Goal: Navigation & Orientation: Understand site structure

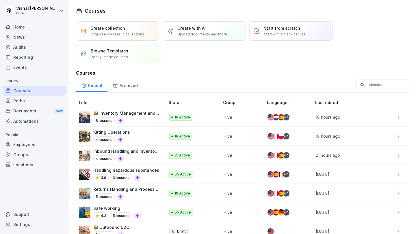
click at [35, 30] on div "Home" at bounding box center [34, 27] width 63 height 10
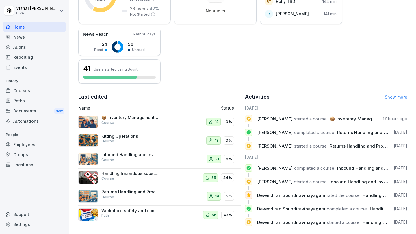
scroll to position [124, 0]
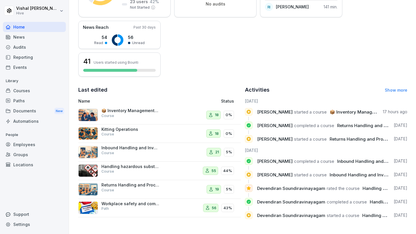
click at [162, 118] on div "📦 Inventory Management and Investigations Course" at bounding box center [127, 115] width 99 height 14
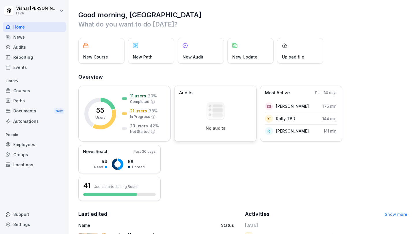
scroll to position [124, 0]
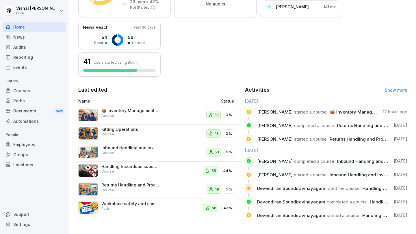
click at [227, 117] on p "0%" at bounding box center [228, 115] width 6 height 6
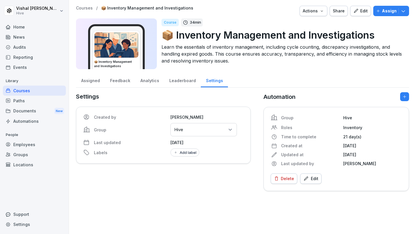
click at [173, 82] on div "Leaderboard" at bounding box center [182, 80] width 37 height 15
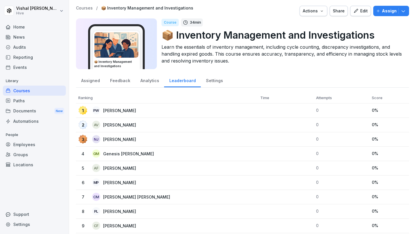
click at [151, 80] on div "Analytics" at bounding box center [149, 80] width 29 height 15
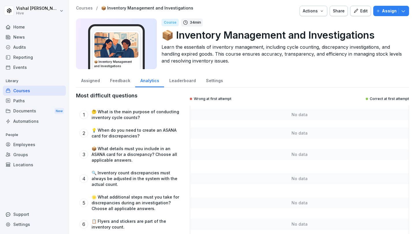
click at [126, 83] on div "Feedback" at bounding box center [120, 80] width 30 height 15
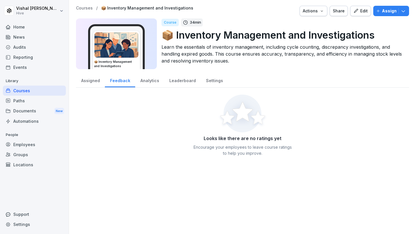
click at [91, 83] on div "Assigned" at bounding box center [90, 80] width 29 height 15
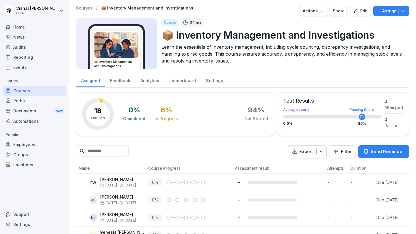
click at [40, 93] on div "Courses" at bounding box center [34, 91] width 63 height 10
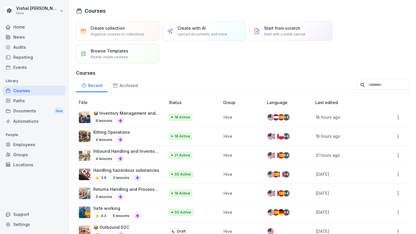
click at [33, 26] on div "Home" at bounding box center [34, 27] width 63 height 10
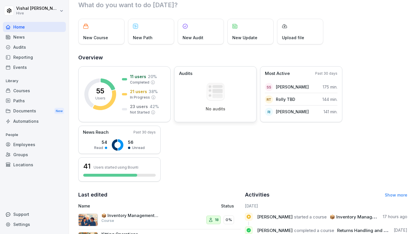
scroll to position [19, 0]
click at [142, 165] on div "41 Users started using Bounti" at bounding box center [119, 167] width 72 height 10
click at [143, 148] on p "Unread" at bounding box center [138, 148] width 13 height 5
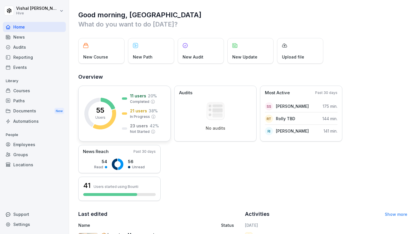
click at [128, 128] on div "23 users 42 % Not Started" at bounding box center [140, 129] width 37 height 12
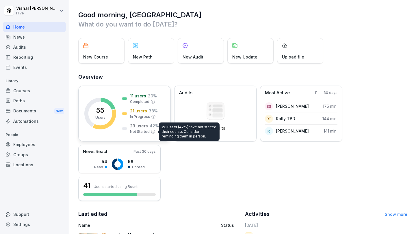
click at [152, 132] on icon at bounding box center [153, 132] width 5 height 5
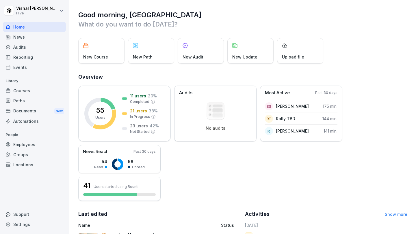
click at [152, 132] on icon at bounding box center [153, 132] width 5 height 5
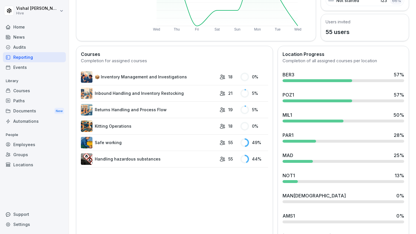
scroll to position [119, 0]
